Goal: Information Seeking & Learning: Learn about a topic

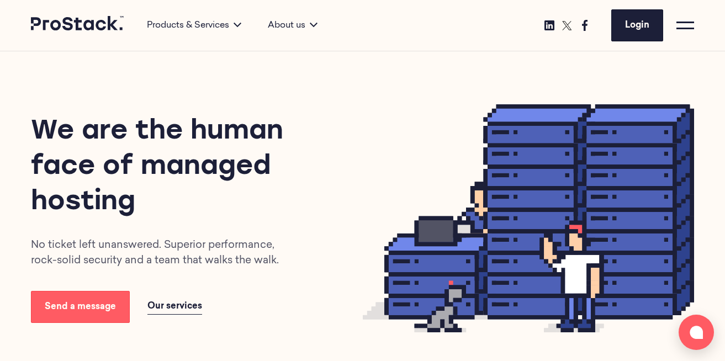
click at [686, 26] on div at bounding box center [685, 26] width 18 height 18
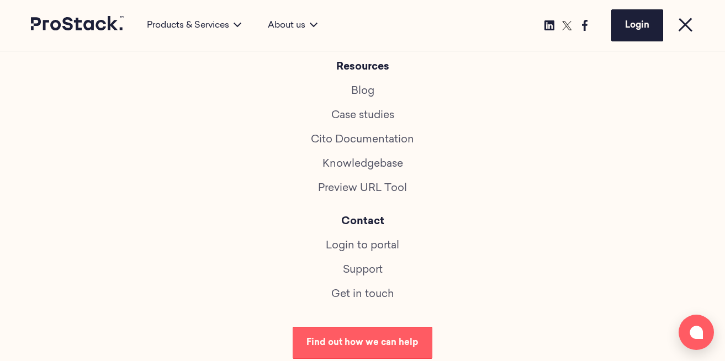
scroll to position [606, 0]
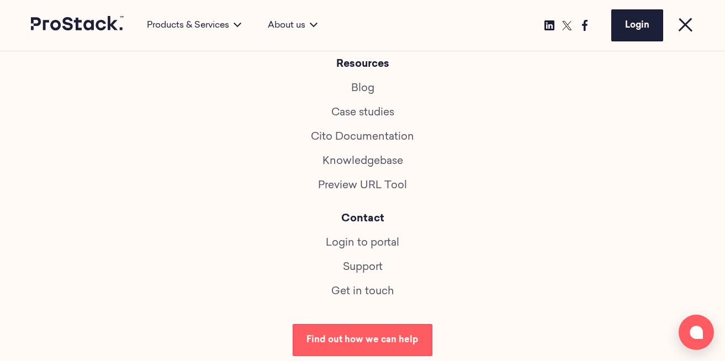
click at [364, 290] on link "Get in touch" at bounding box center [362, 292] width 62 height 10
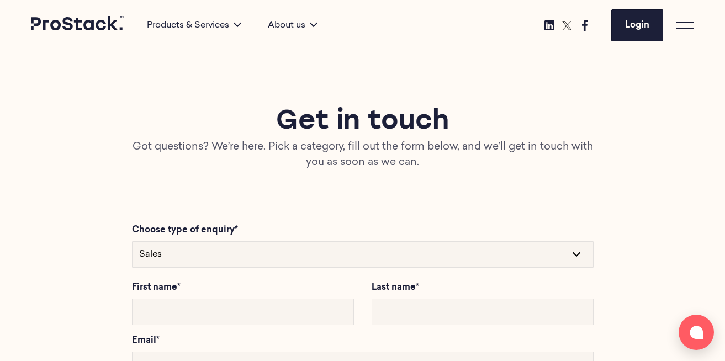
click at [70, 30] on link at bounding box center [78, 25] width 94 height 19
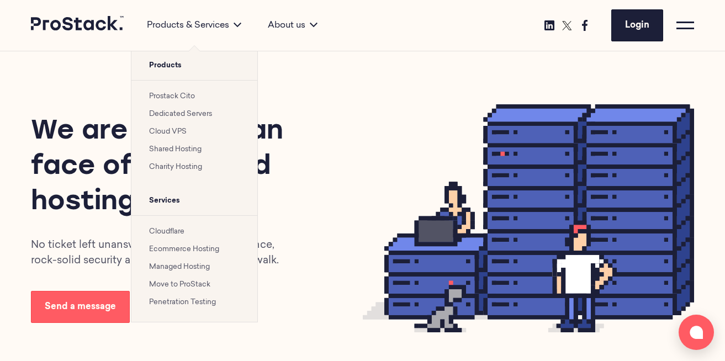
click at [184, 94] on link "Prostack Cito" at bounding box center [172, 96] width 46 height 7
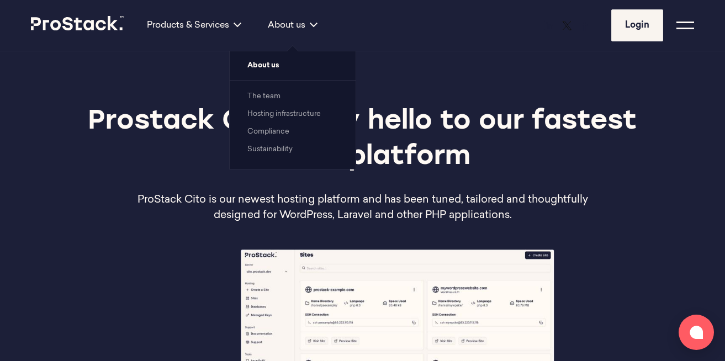
click at [292, 26] on div "About us" at bounding box center [293, 25] width 76 height 13
click at [267, 67] on span "About us" at bounding box center [293, 65] width 126 height 29
click at [277, 96] on link "The team" at bounding box center [263, 96] width 33 height 7
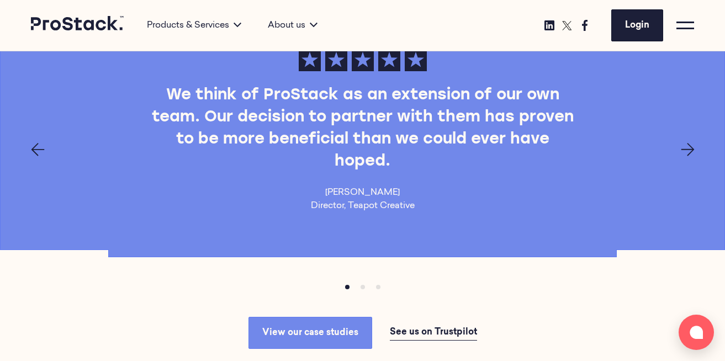
scroll to position [3181, 0]
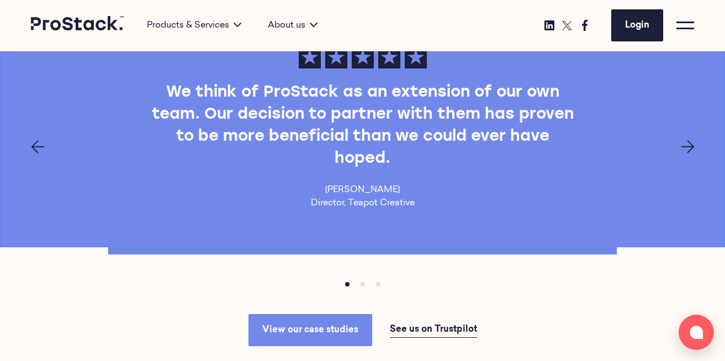
click at [685, 29] on div at bounding box center [685, 26] width 18 height 18
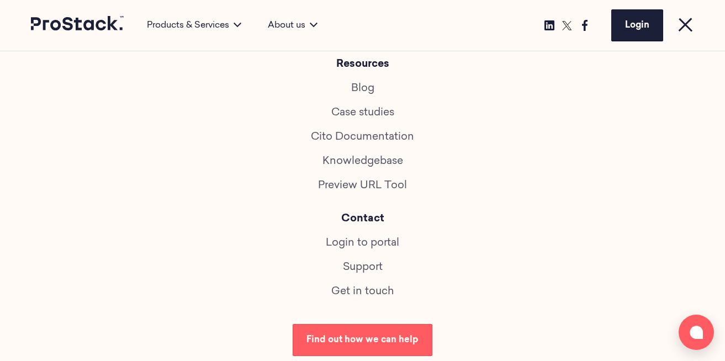
click at [368, 90] on link "Blog" at bounding box center [362, 88] width 23 height 10
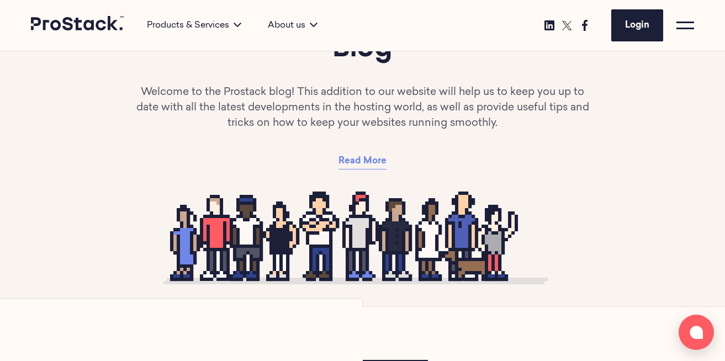
scroll to position [70, 0]
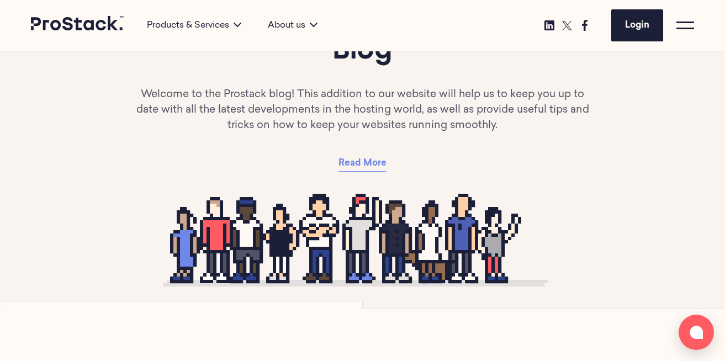
click at [361, 163] on span "Read More" at bounding box center [362, 163] width 48 height 9
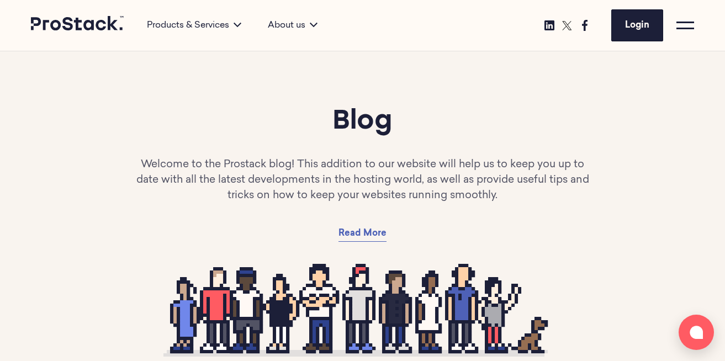
click at [680, 28] on span at bounding box center [685, 29] width 18 height 2
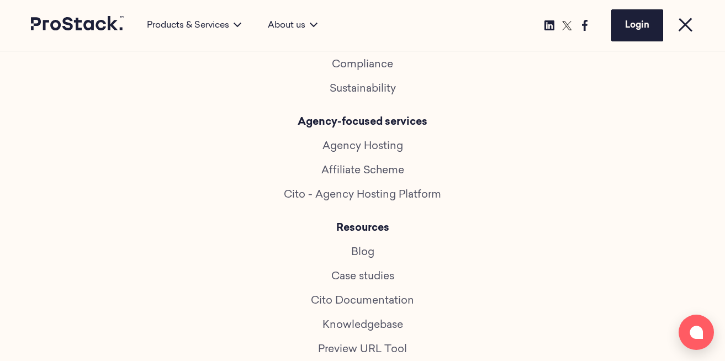
scroll to position [433, 0]
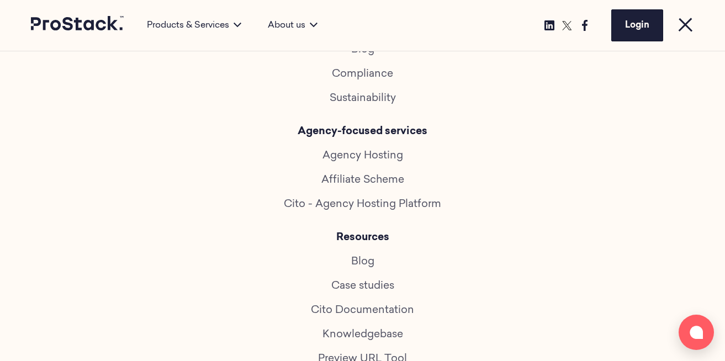
click at [369, 181] on link "Affiliate Scheme" at bounding box center [362, 180] width 83 height 10
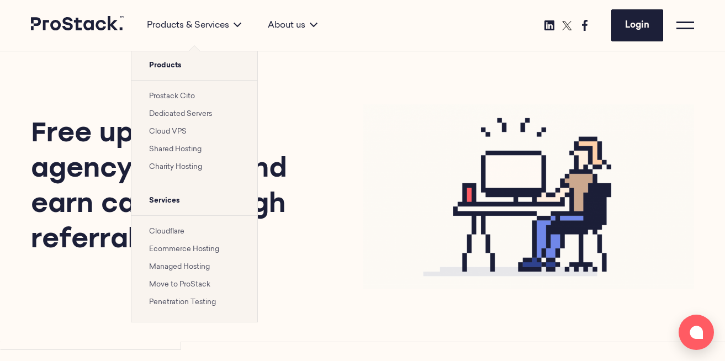
click at [177, 110] on link "Dedicated Servers" at bounding box center [180, 113] width 63 height 7
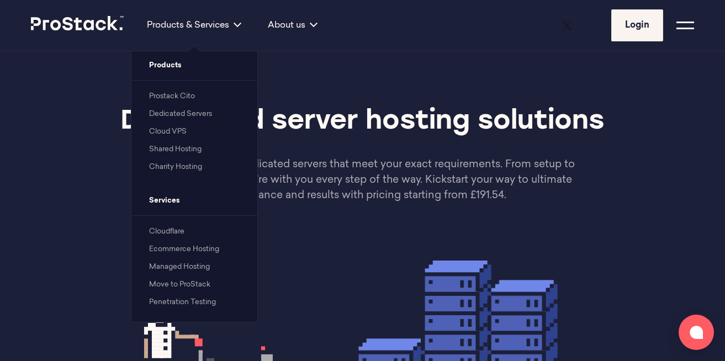
click at [166, 266] on link "Managed Hosting" at bounding box center [179, 266] width 61 height 7
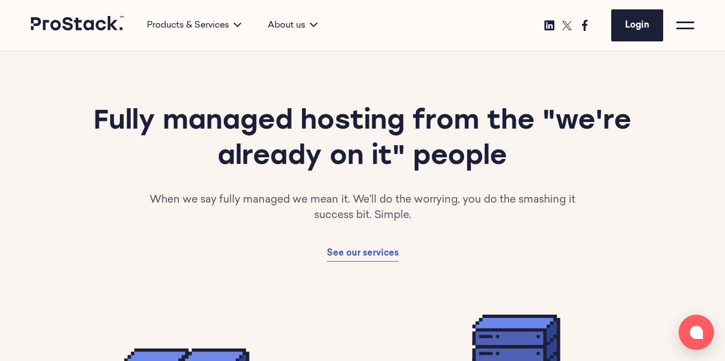
click at [486, 218] on p "When we say fully managed we mean it. We’ll do the worrying, you do the smashin…" at bounding box center [362, 208] width 464 height 31
click at [379, 255] on span "See our services" at bounding box center [363, 253] width 72 height 9
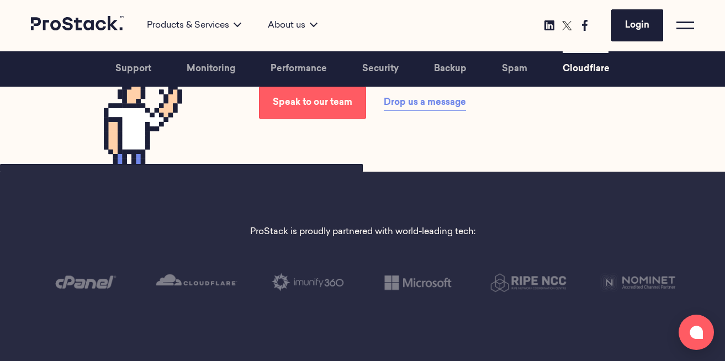
scroll to position [3135, 0]
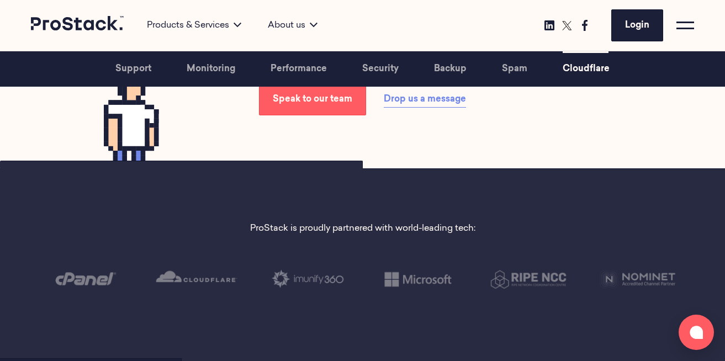
click at [688, 21] on div at bounding box center [685, 26] width 18 height 18
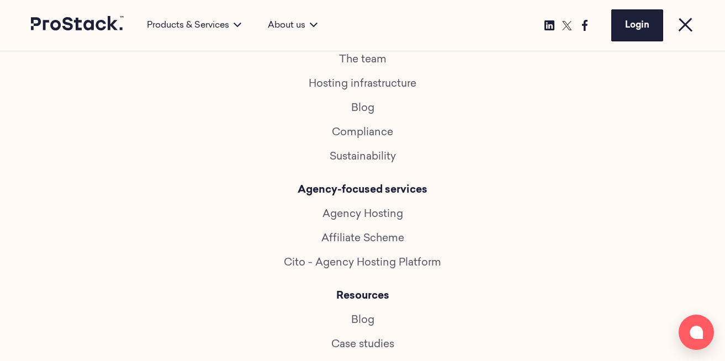
scroll to position [382, 0]
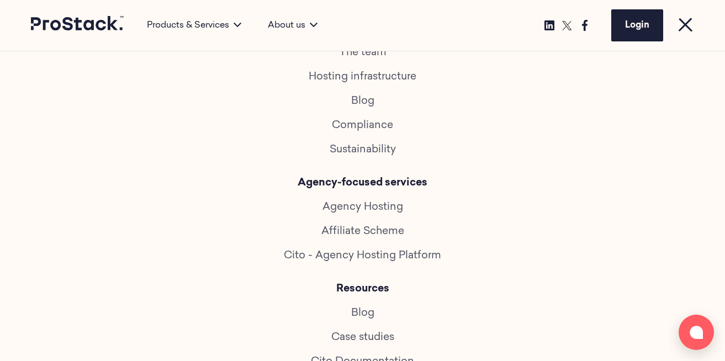
click at [361, 253] on link "Cito - Agency Hosting Platform" at bounding box center [362, 256] width 157 height 10
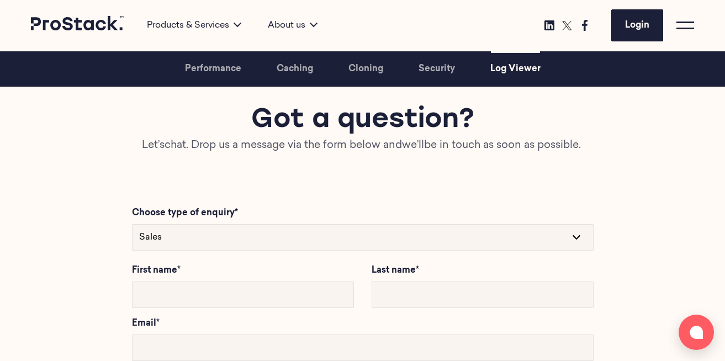
scroll to position [3654, 0]
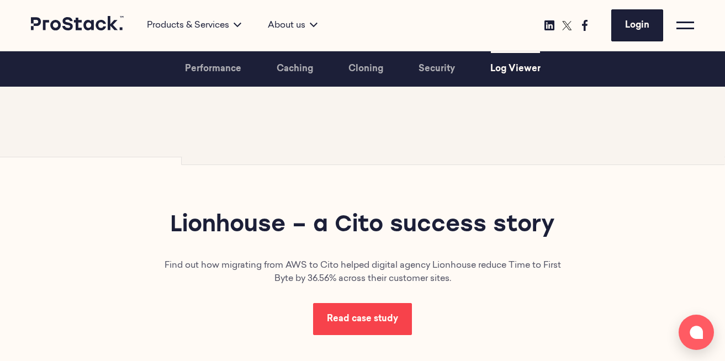
click at [362, 319] on span "Read case study" at bounding box center [362, 319] width 71 height 9
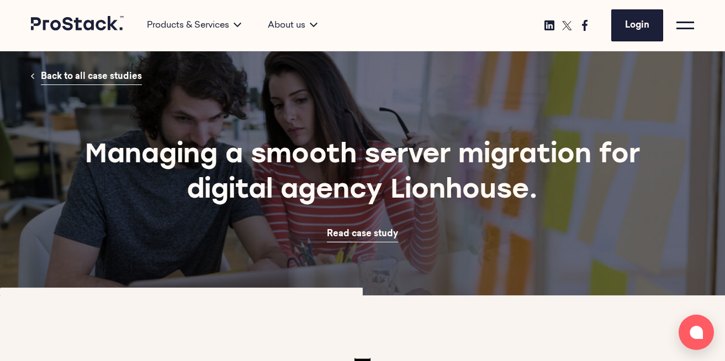
click at [93, 36] on div "Products & Services Products Prostack Cito Dedicated Servers Cloud VPS Shared H…" at bounding box center [362, 25] width 663 height 51
click at [87, 24] on icon at bounding box center [78, 23] width 94 height 14
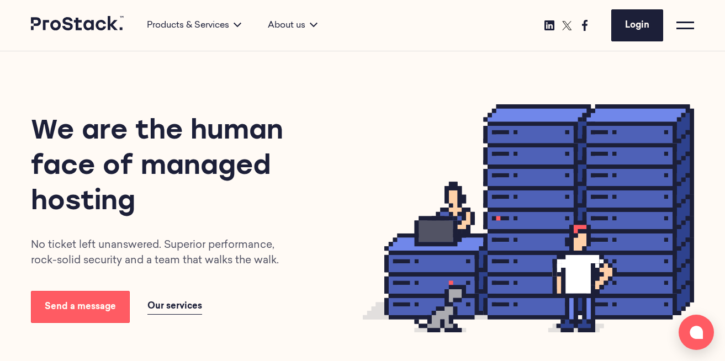
click at [684, 29] on div at bounding box center [685, 26] width 18 height 18
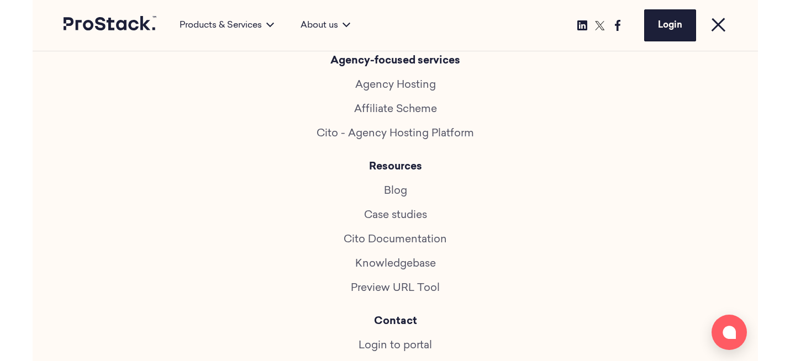
scroll to position [508, 0]
